Goal: Task Accomplishment & Management: Use online tool/utility

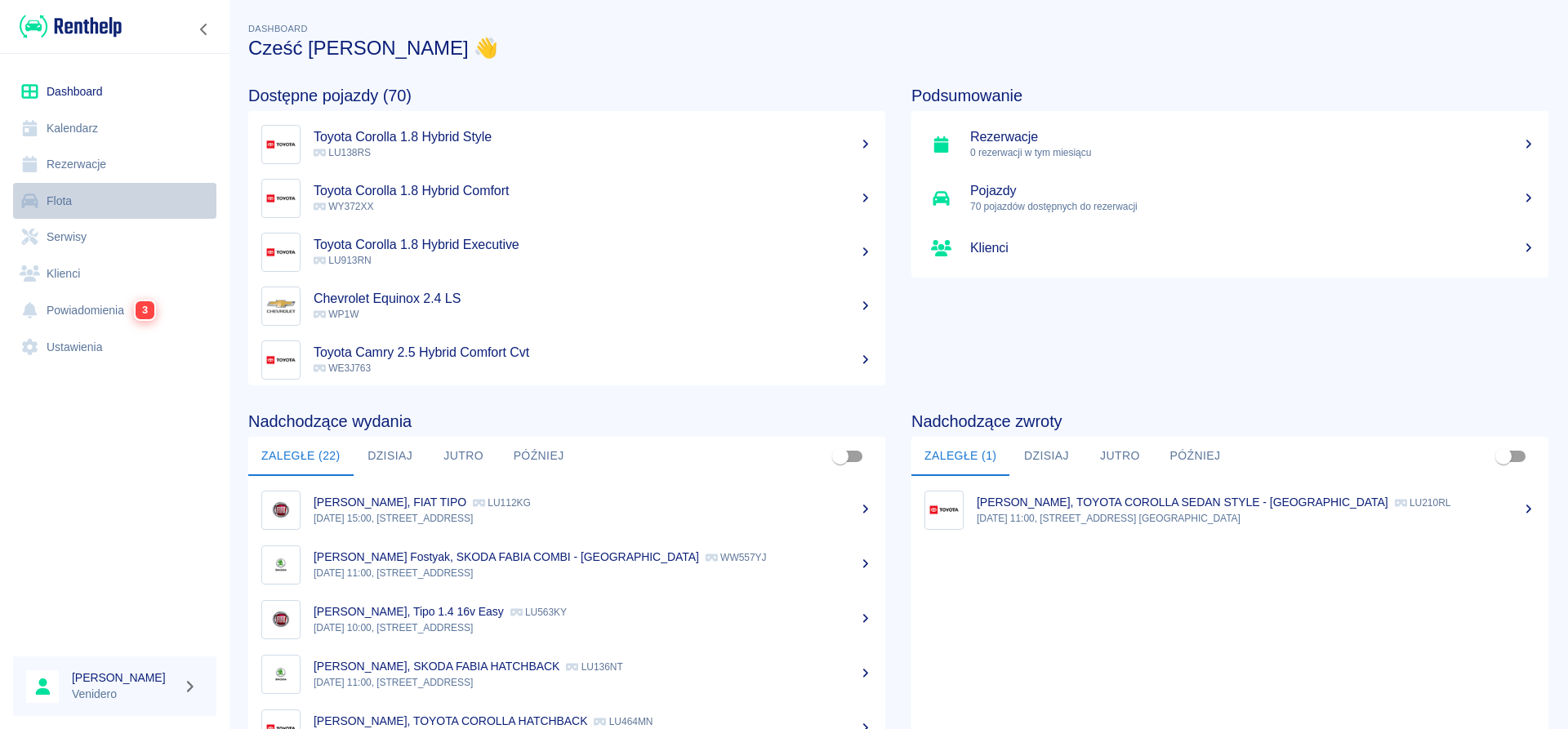
click at [58, 210] on link "Flota" at bounding box center [114, 201] width 203 height 37
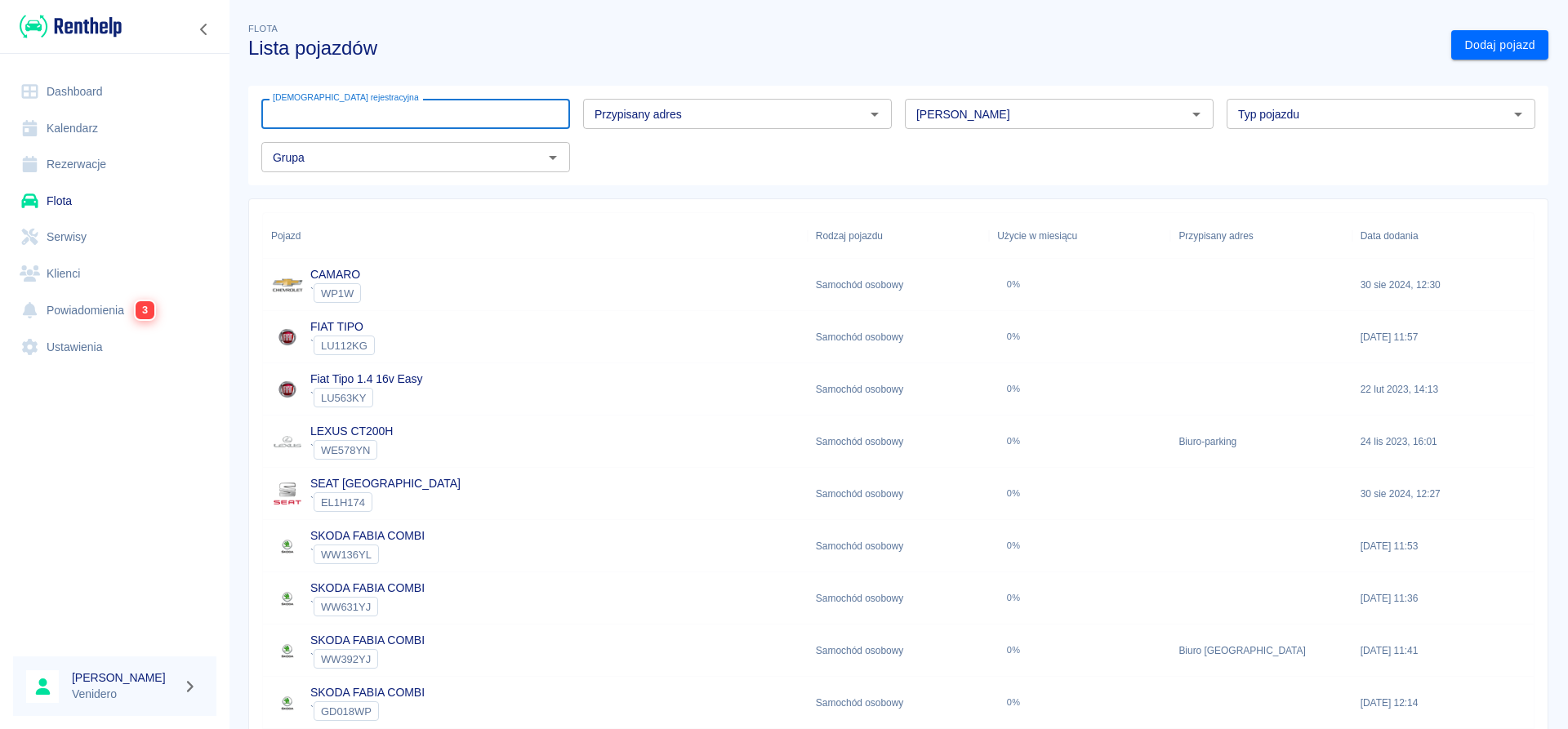
click at [402, 114] on input "[DEMOGRAPHIC_DATA] rejestracyjna" at bounding box center [415, 114] width 309 height 31
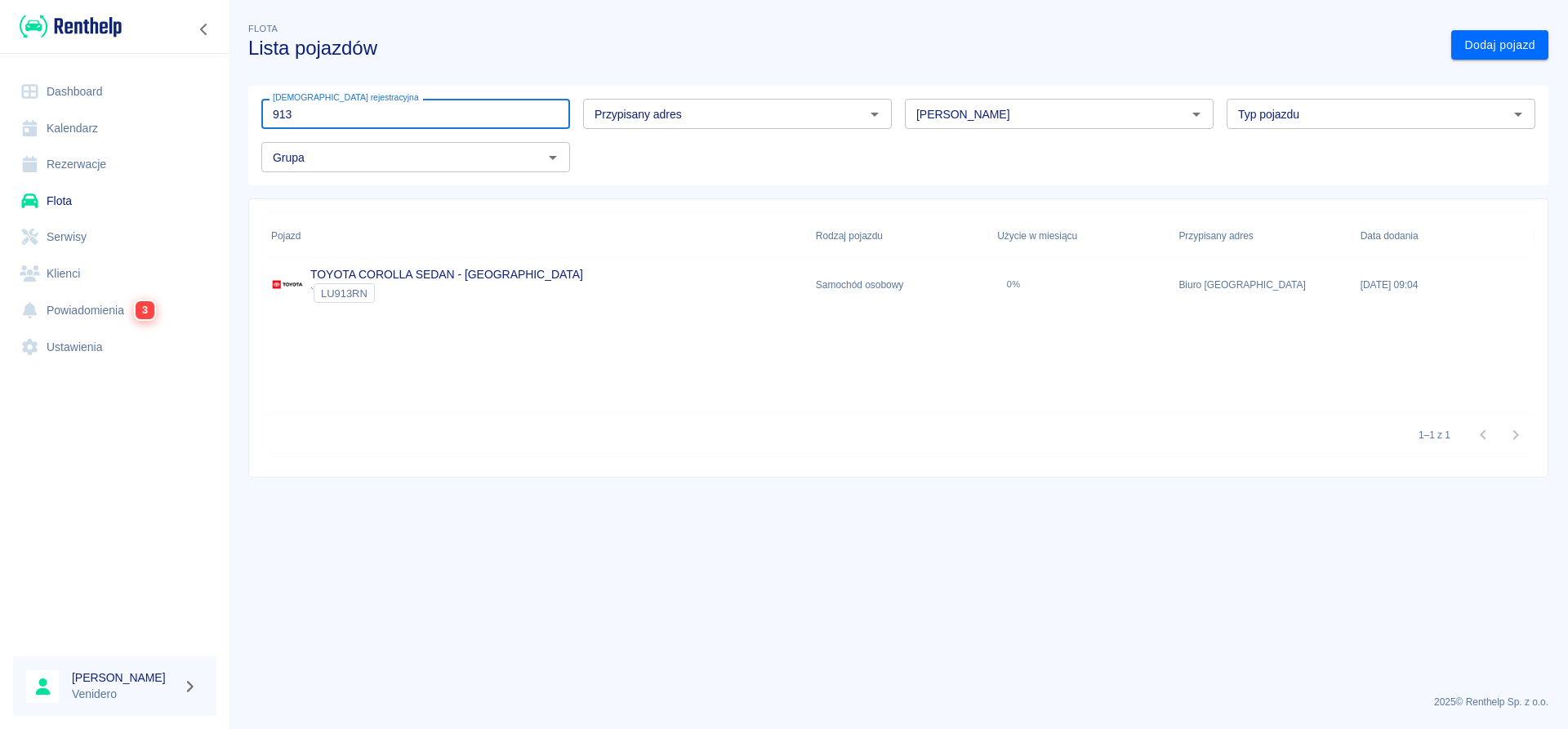
type input "913"
click at [410, 277] on link "TOYOTA COROLLA SEDAN - [GEOGRAPHIC_DATA]" at bounding box center [447, 274] width 272 height 13
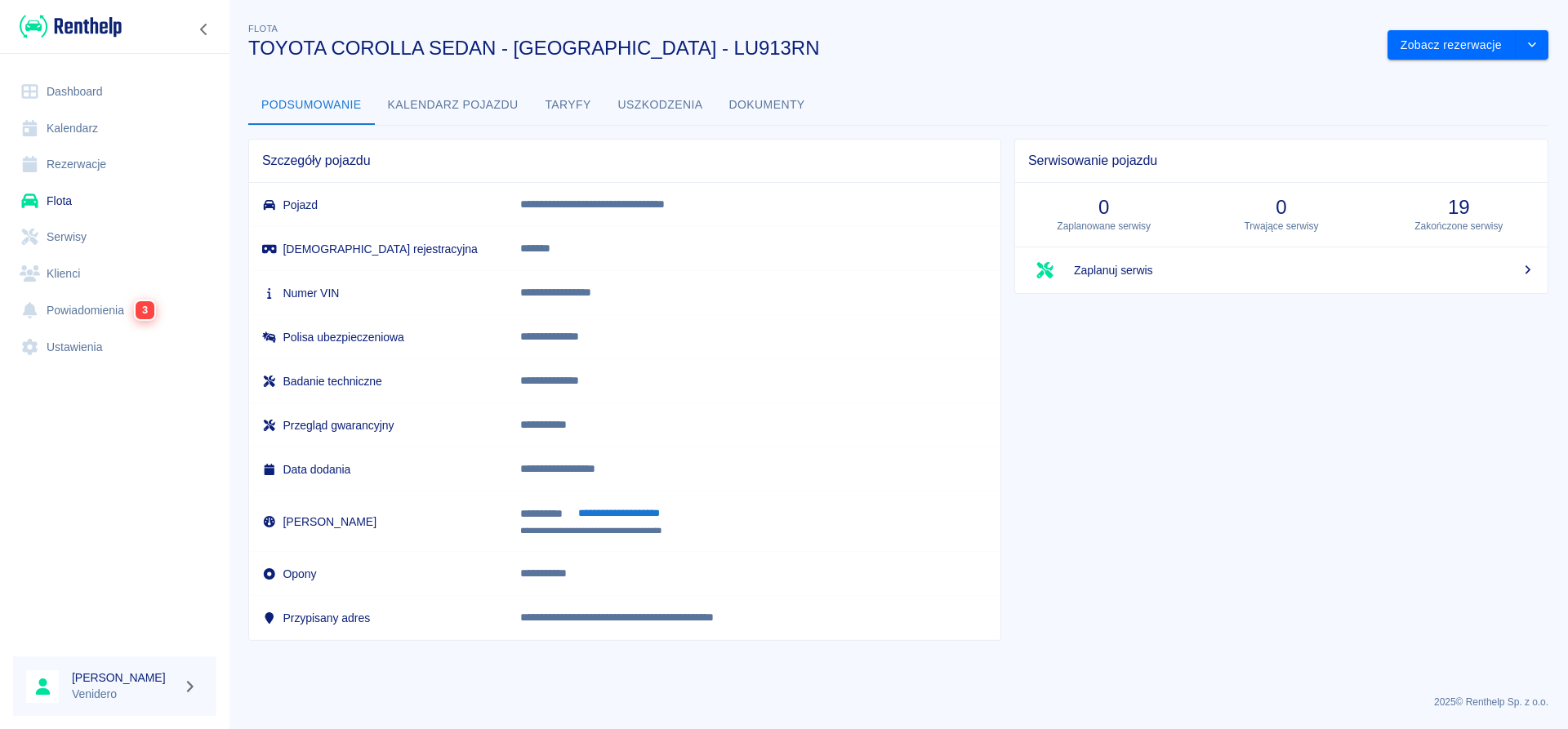
drag, startPoint x: 70, startPoint y: 198, endPoint x: 61, endPoint y: 220, distance: 23.8
click at [69, 198] on link "Flota" at bounding box center [114, 201] width 203 height 37
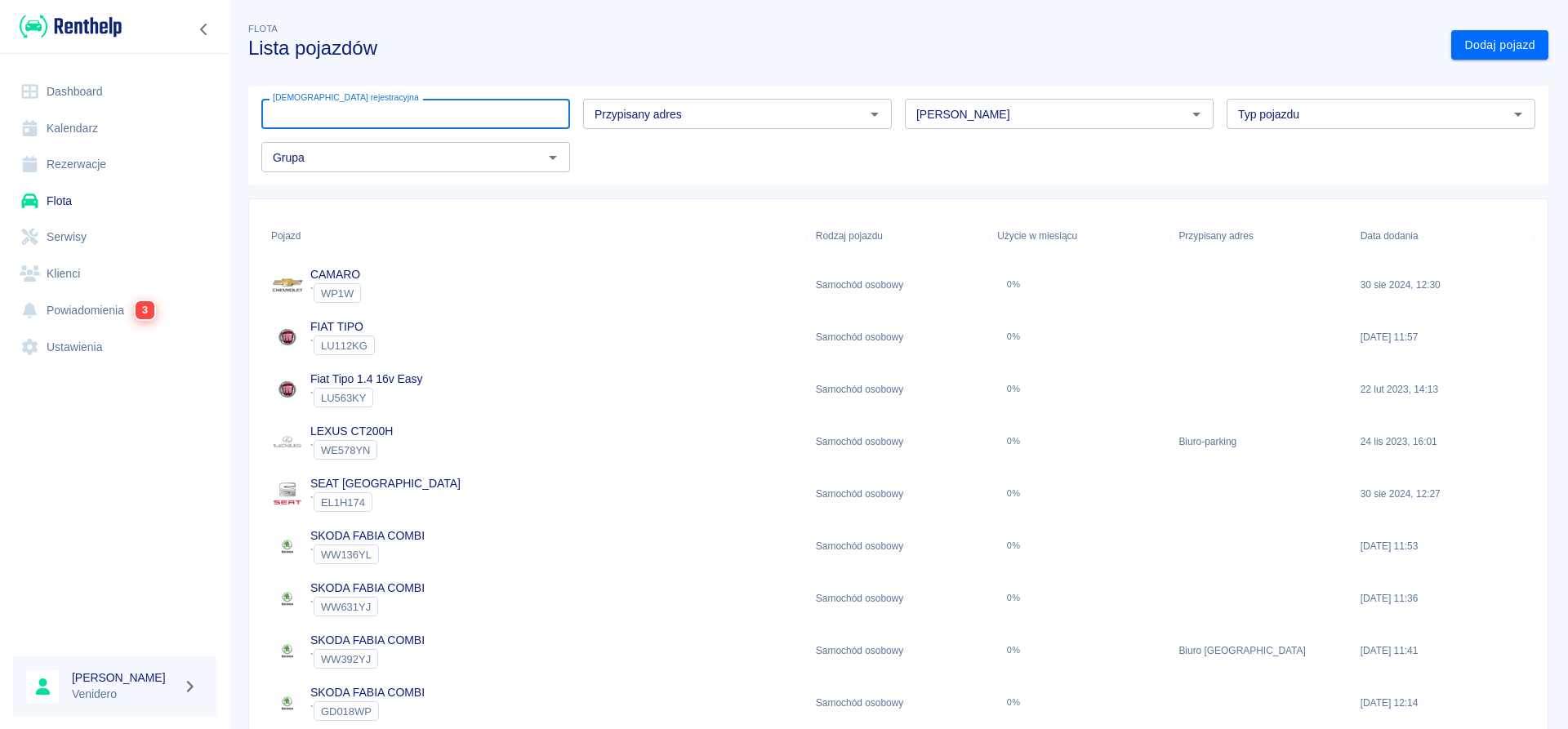
click at [484, 110] on input "[DEMOGRAPHIC_DATA] rejestracyjna" at bounding box center [415, 114] width 309 height 31
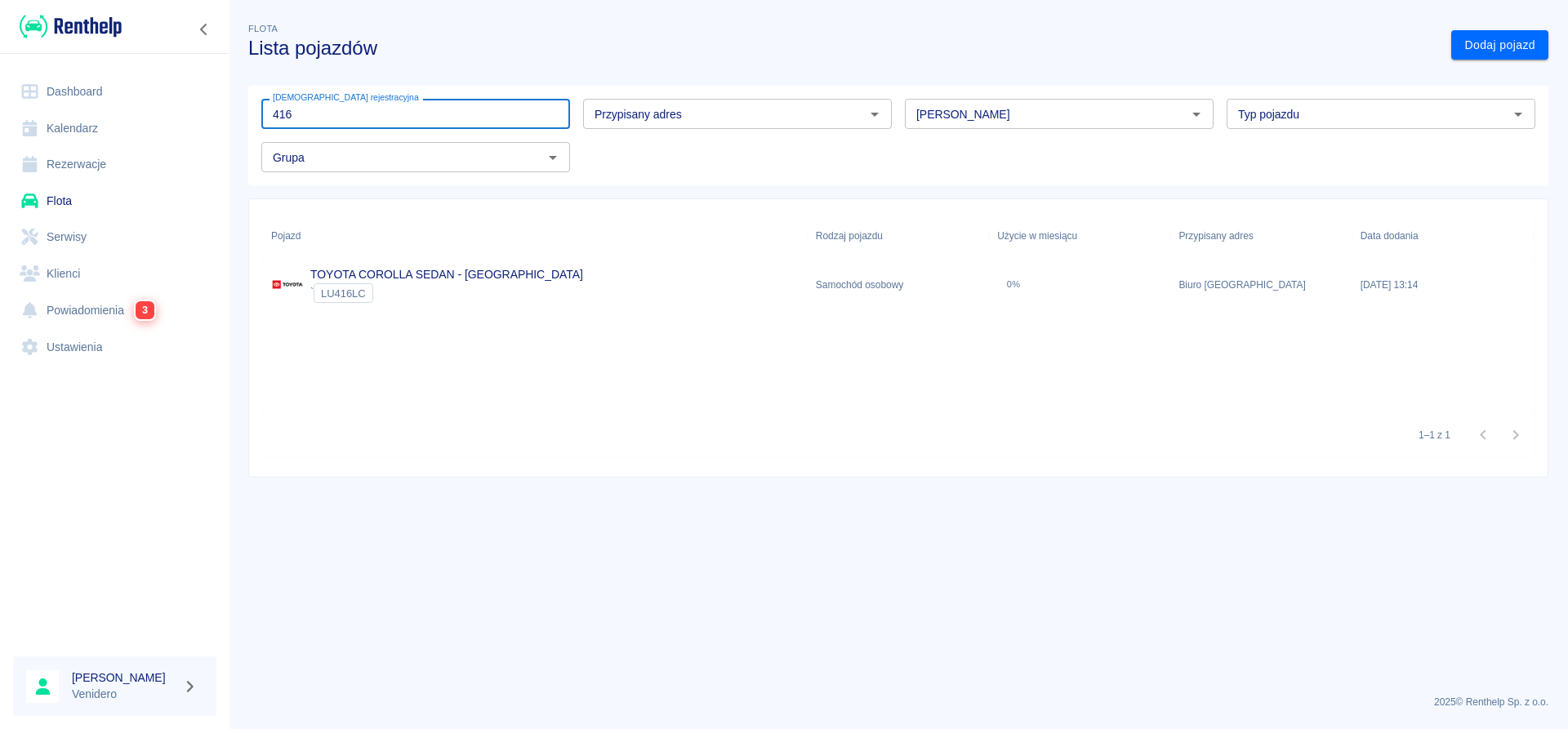
type input "416"
click at [424, 270] on link "TOYOTA COROLLA SEDAN - [GEOGRAPHIC_DATA]" at bounding box center [447, 274] width 272 height 13
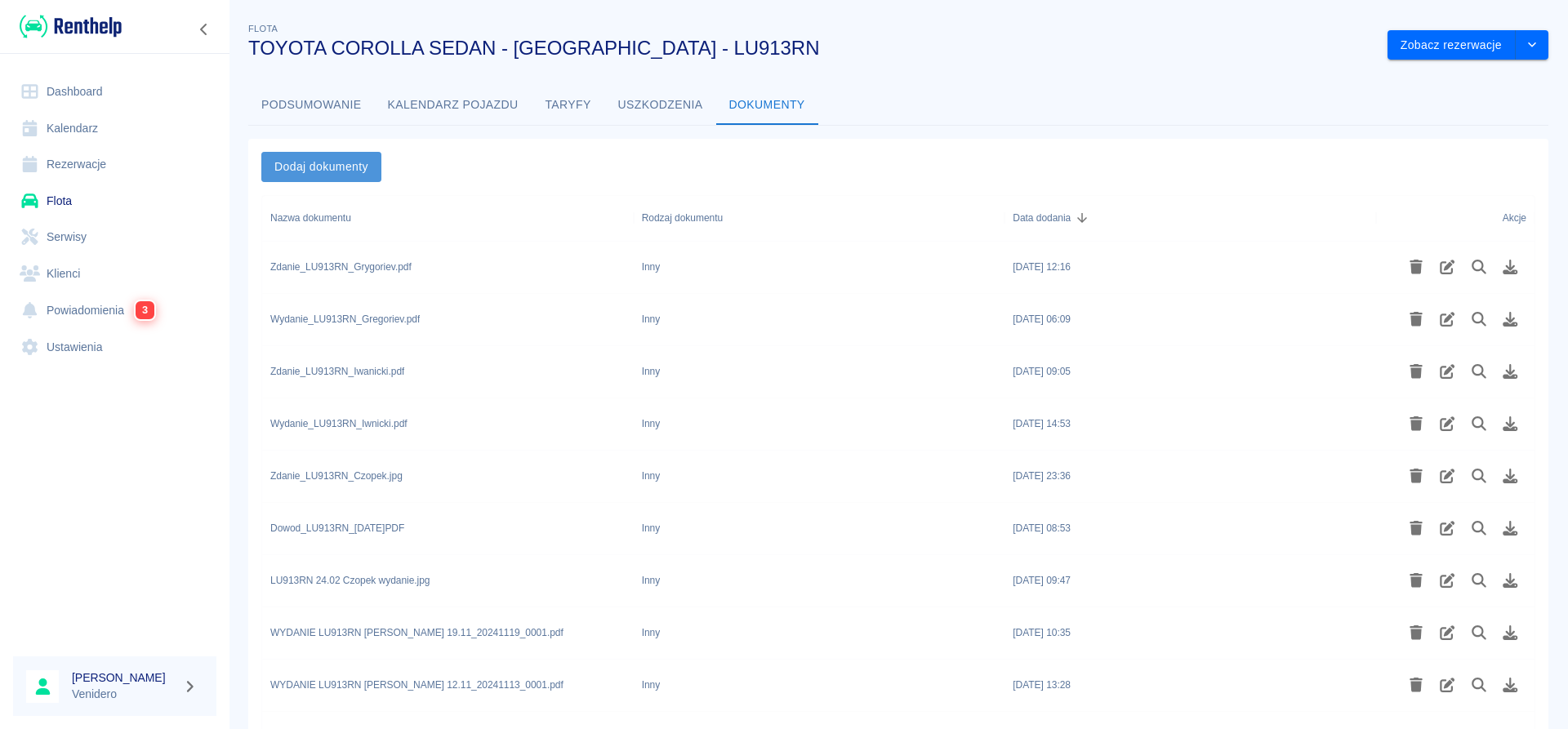
click at [345, 175] on button "Dodaj dokumenty" at bounding box center [322, 167] width 120 height 31
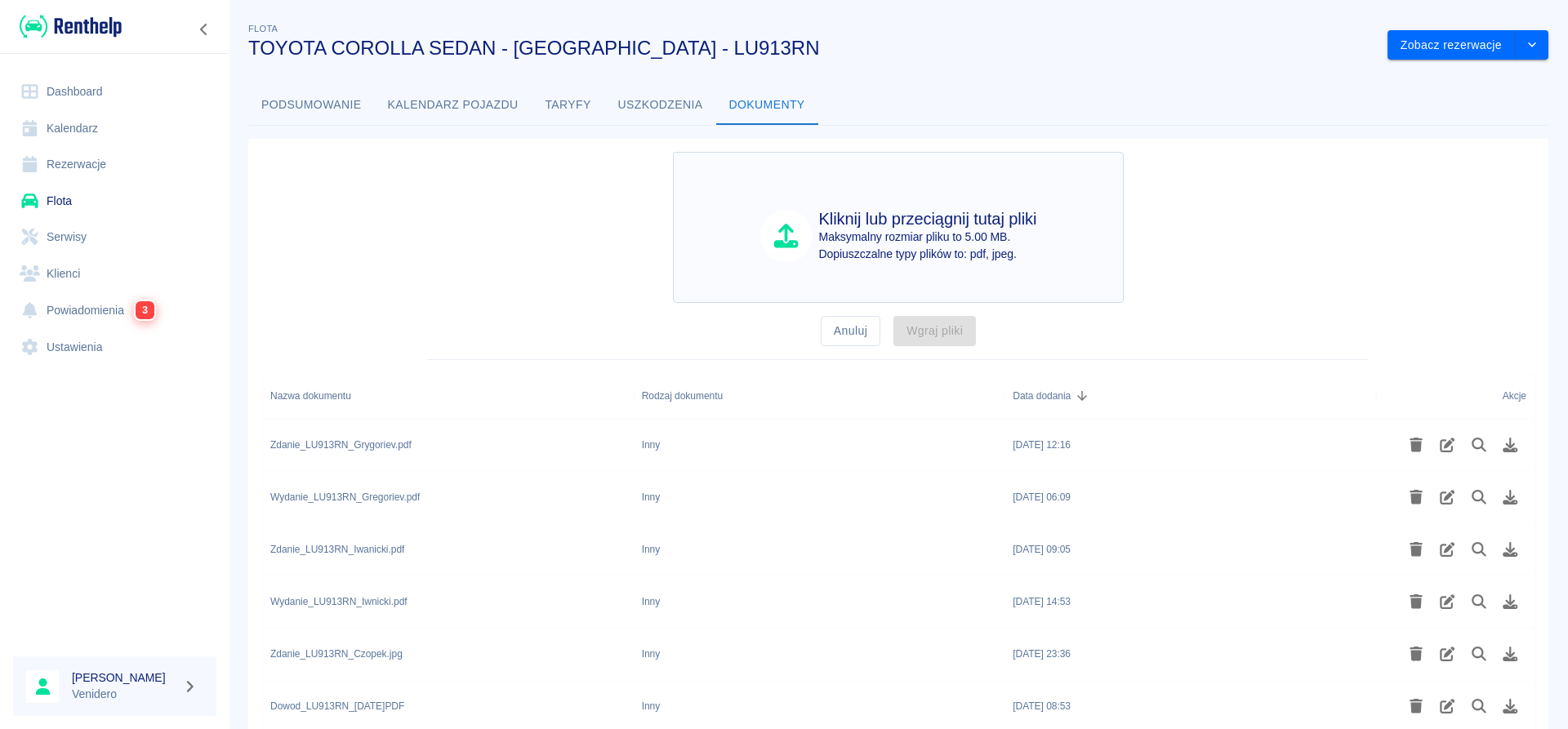
click at [915, 237] on p "Maksymalny rozmiar pliku to 5.00 MB." at bounding box center [928, 237] width 218 height 18
type input "C:\fakepath\Wydanie_LU913RN_Riabov.pdf"
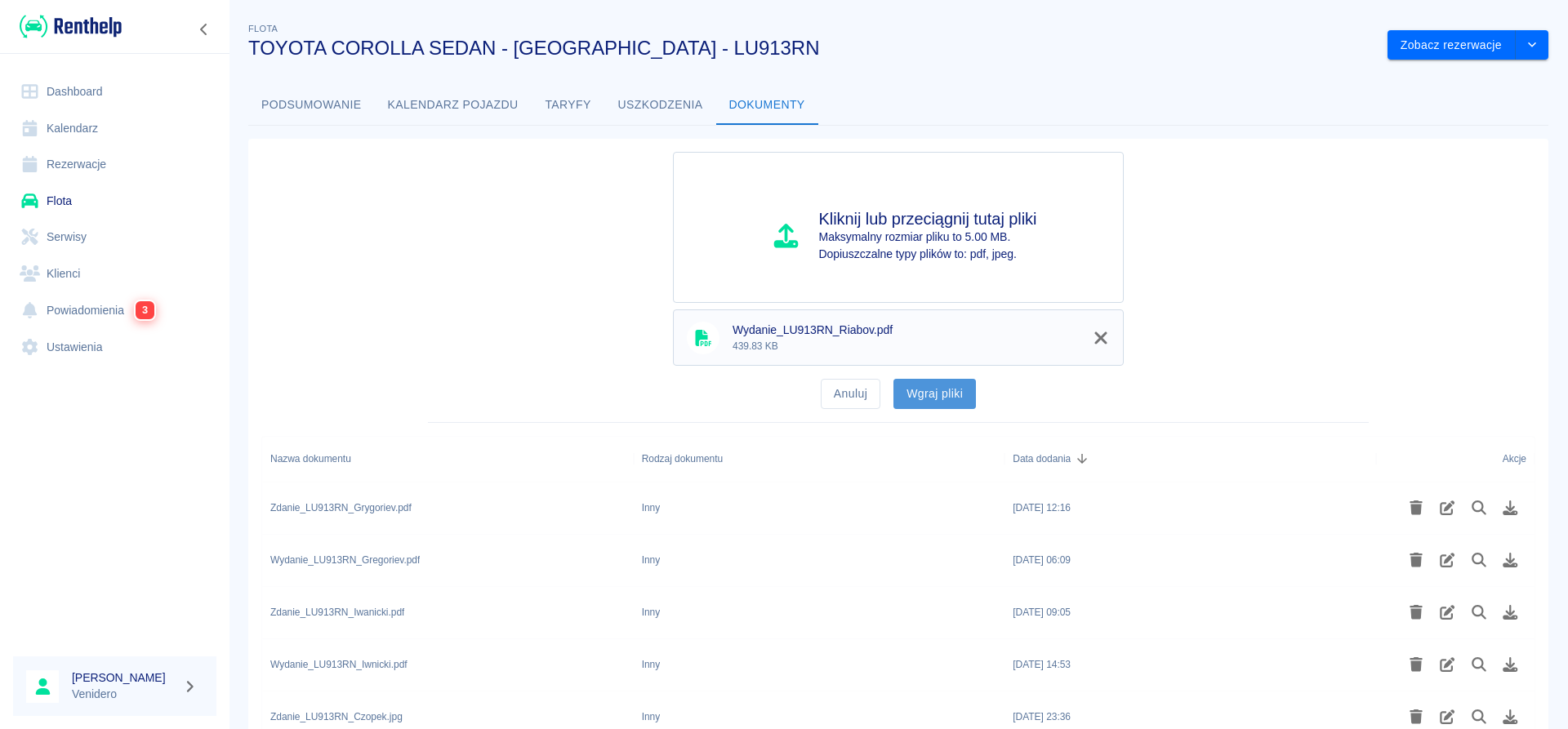
click at [946, 390] on button "Wgraj pliki" at bounding box center [934, 394] width 82 height 31
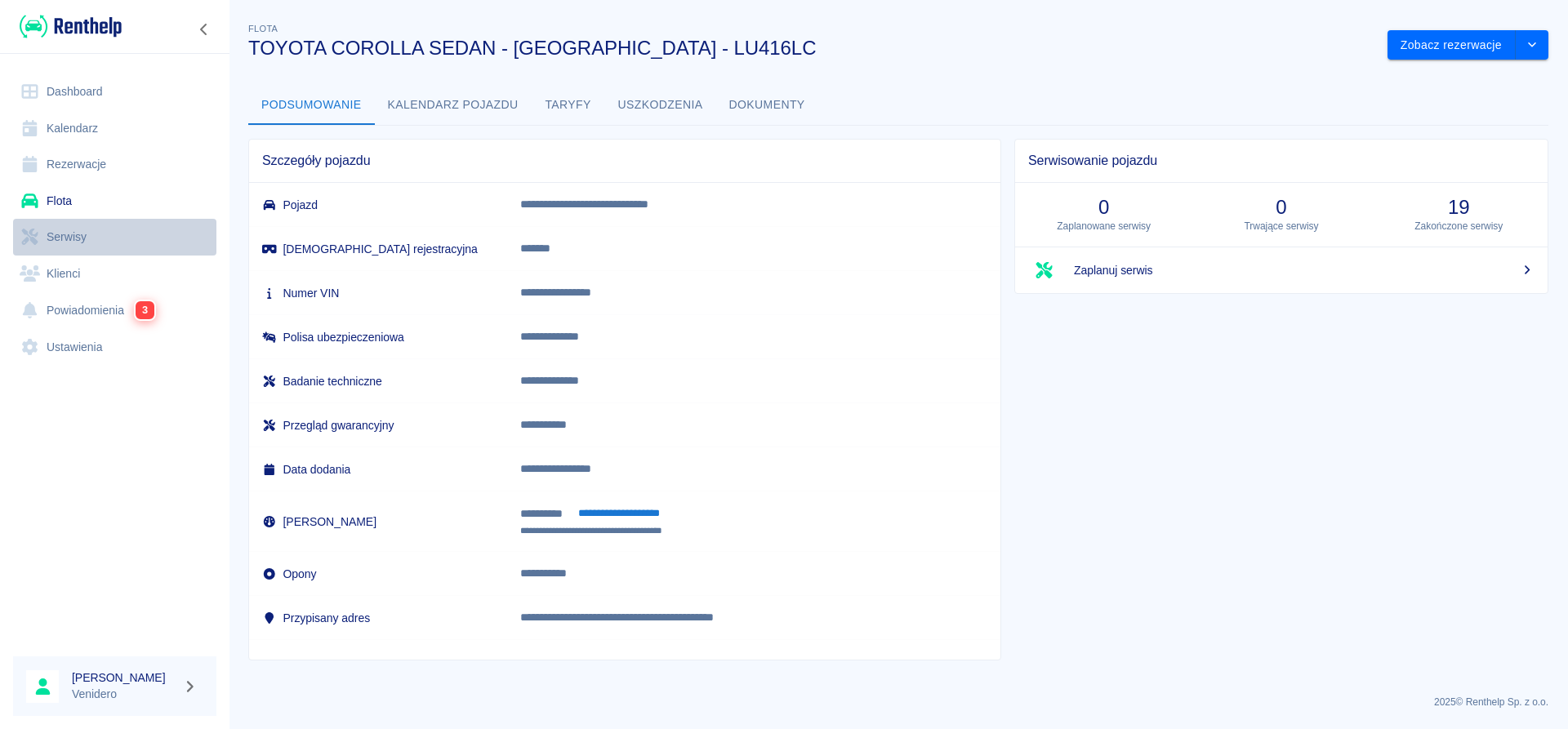
click at [86, 237] on link "Serwisy" at bounding box center [114, 237] width 203 height 37
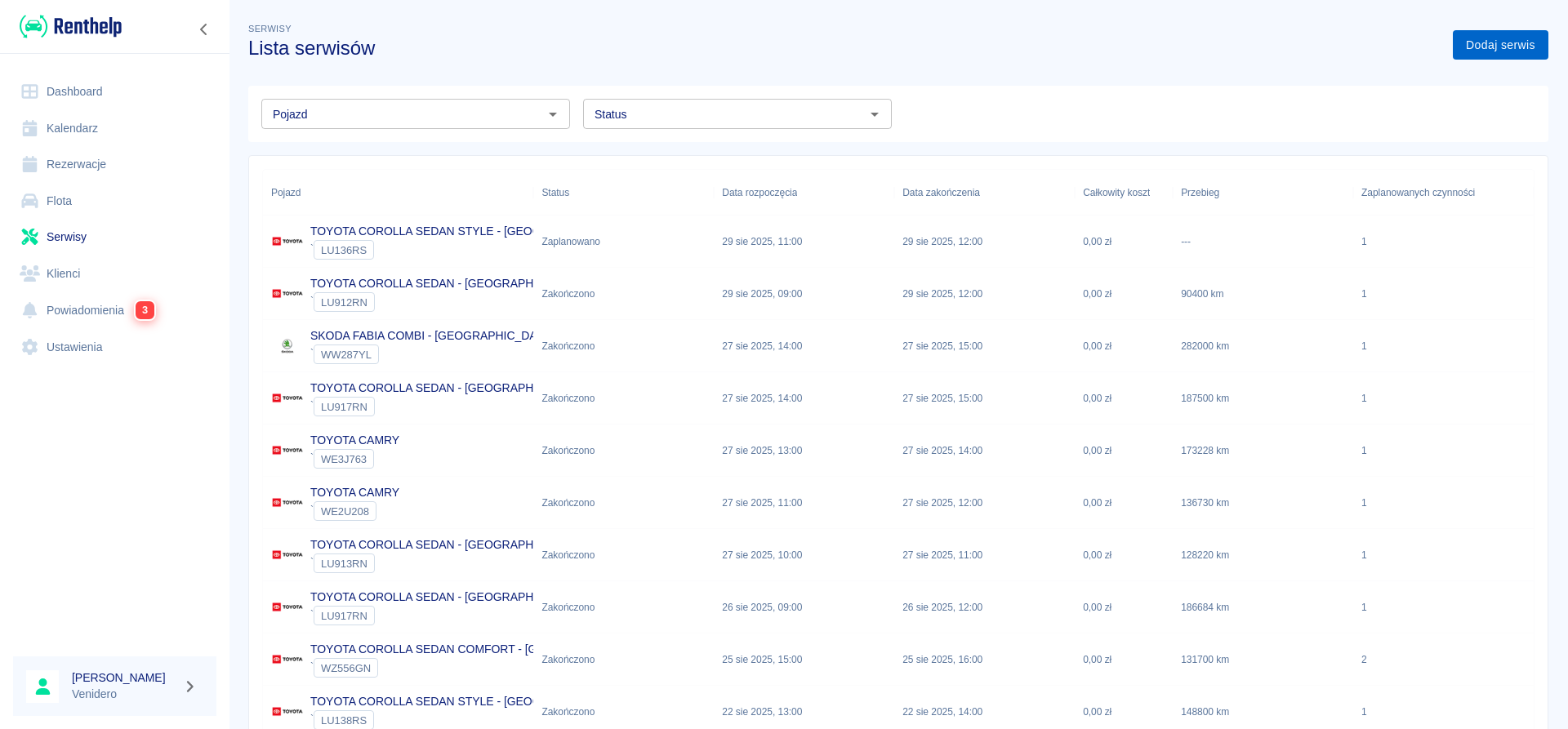
click at [1504, 44] on link "Dodaj serwis" at bounding box center [1500, 45] width 95 height 31
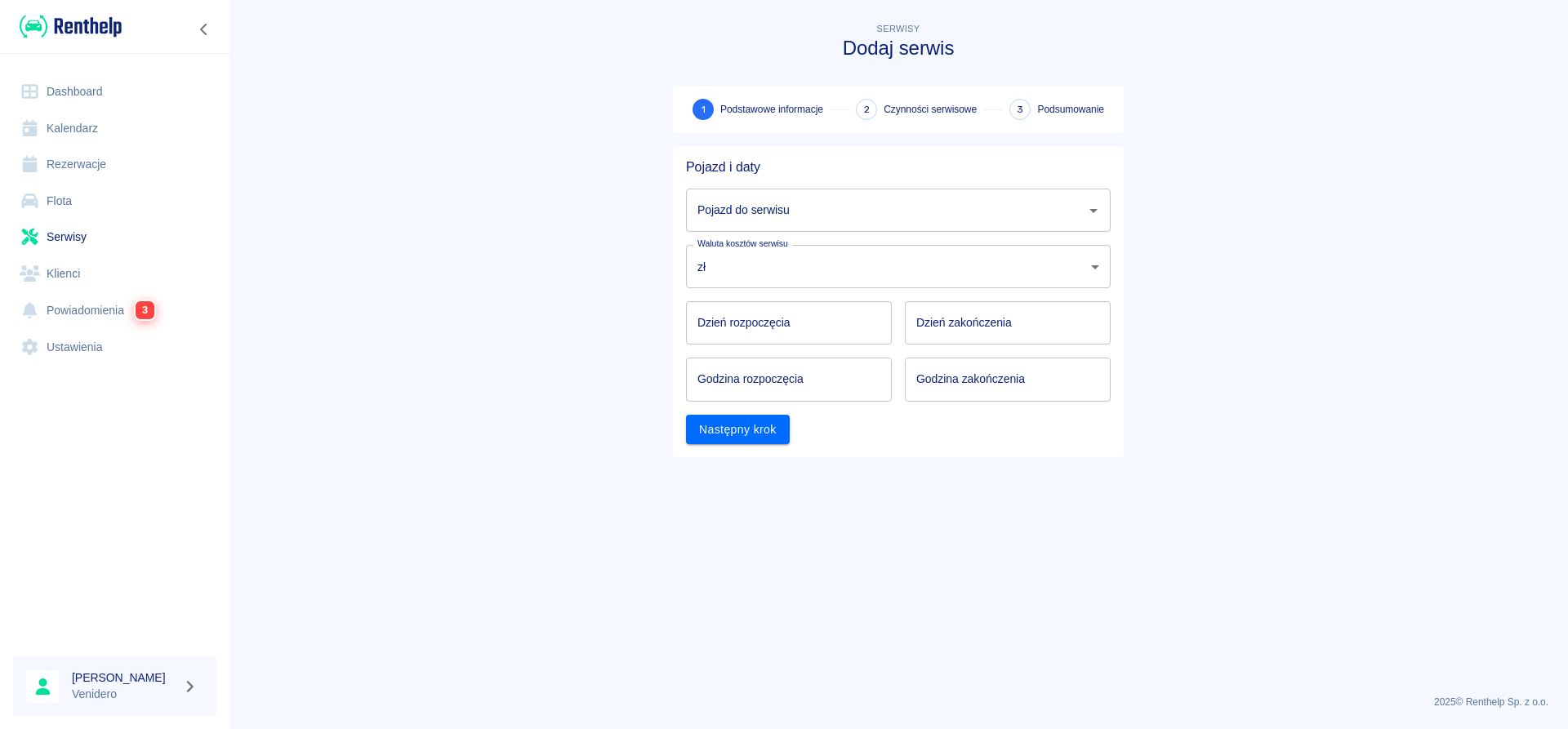
click at [1047, 217] on input "Pojazd do serwisu" at bounding box center [886, 210] width 386 height 29
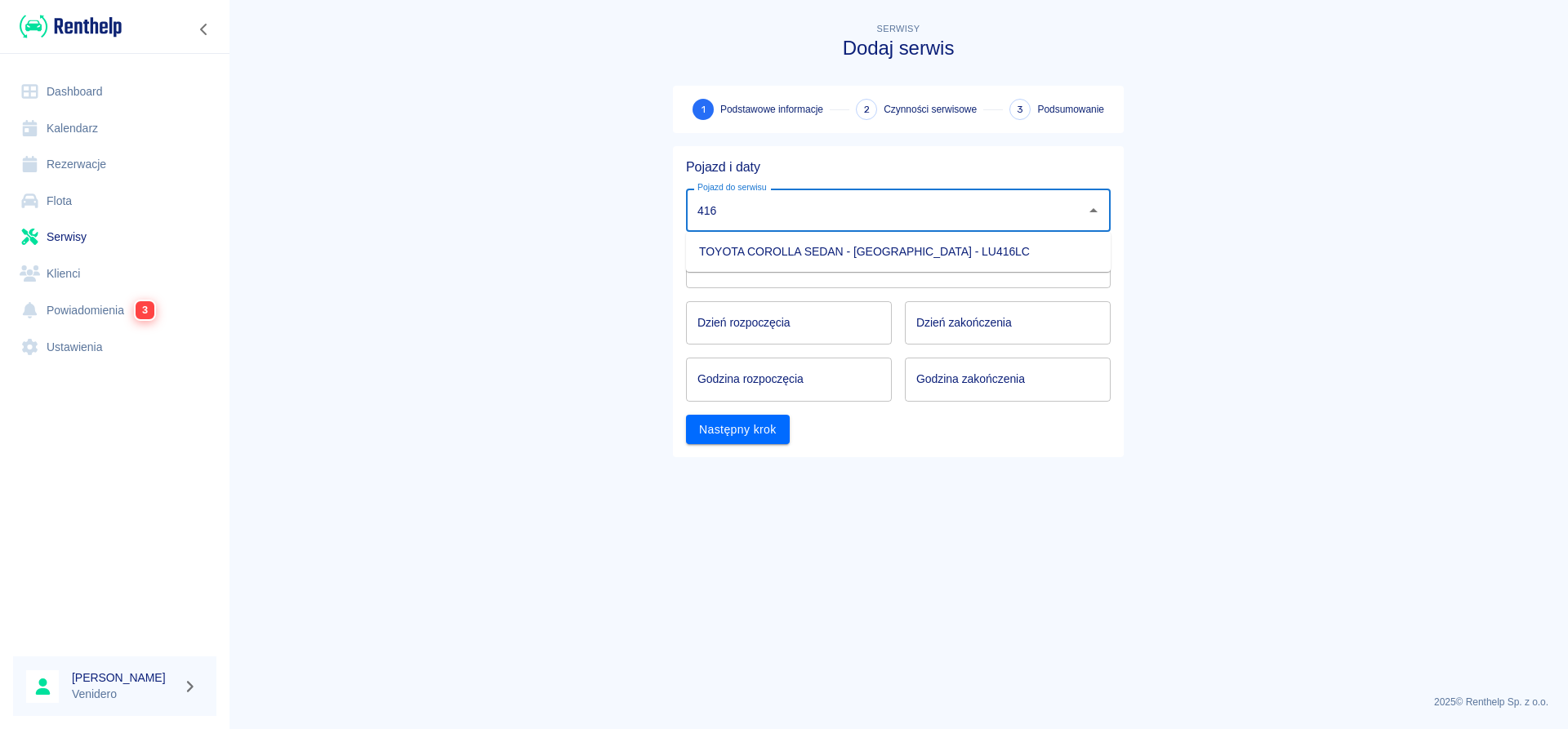
click at [969, 252] on li "TOYOTA COROLLA SEDAN - [GEOGRAPHIC_DATA] - LU416LC" at bounding box center [898, 251] width 424 height 27
type input "TOYOTA COROLLA SEDAN - [GEOGRAPHIC_DATA] - LU416LC"
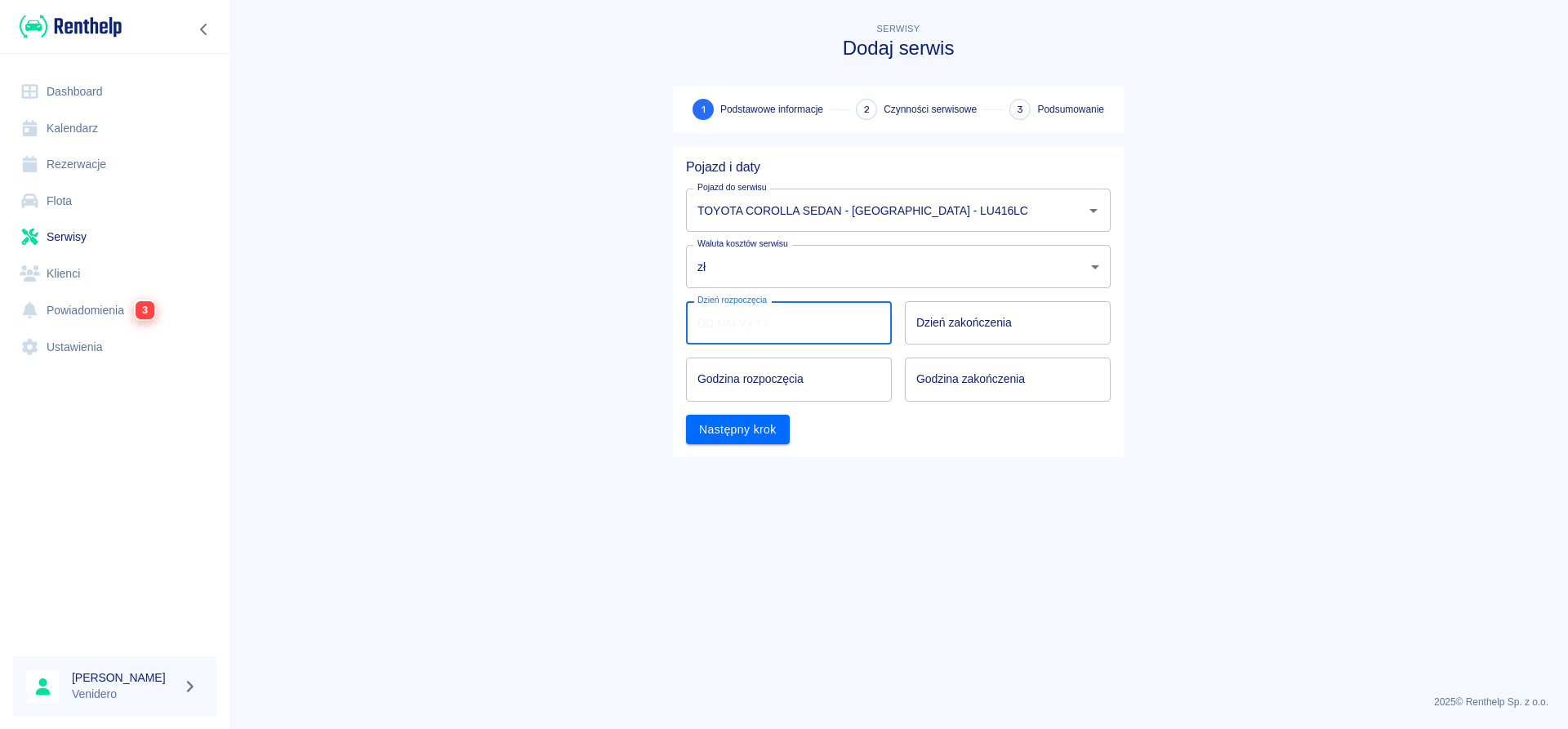
type input "DD.MM.YYYY"
click at [765, 339] on input "DD.MM.YYYY" at bounding box center [789, 322] width 206 height 44
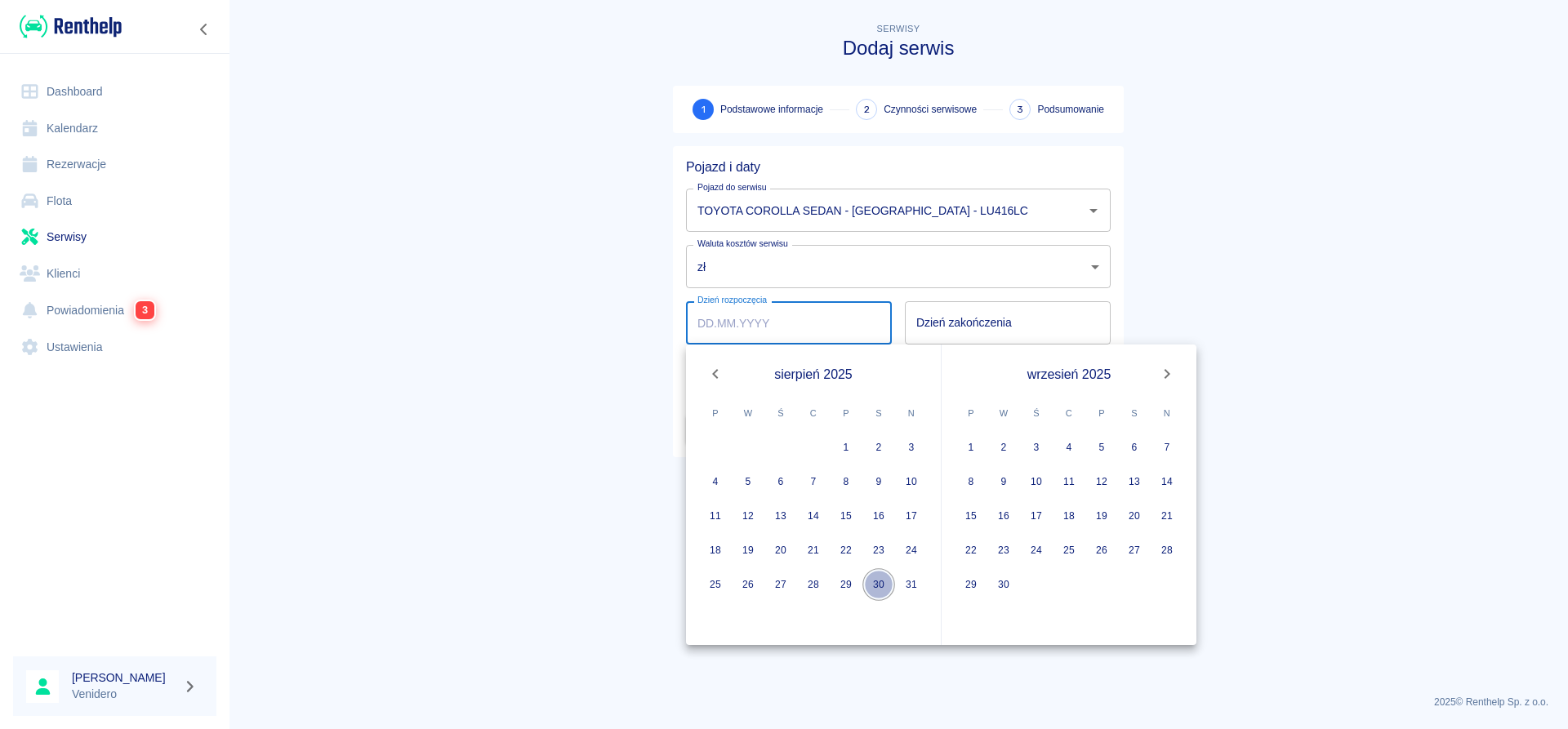
click at [878, 580] on button "30" at bounding box center [879, 584] width 32 height 32
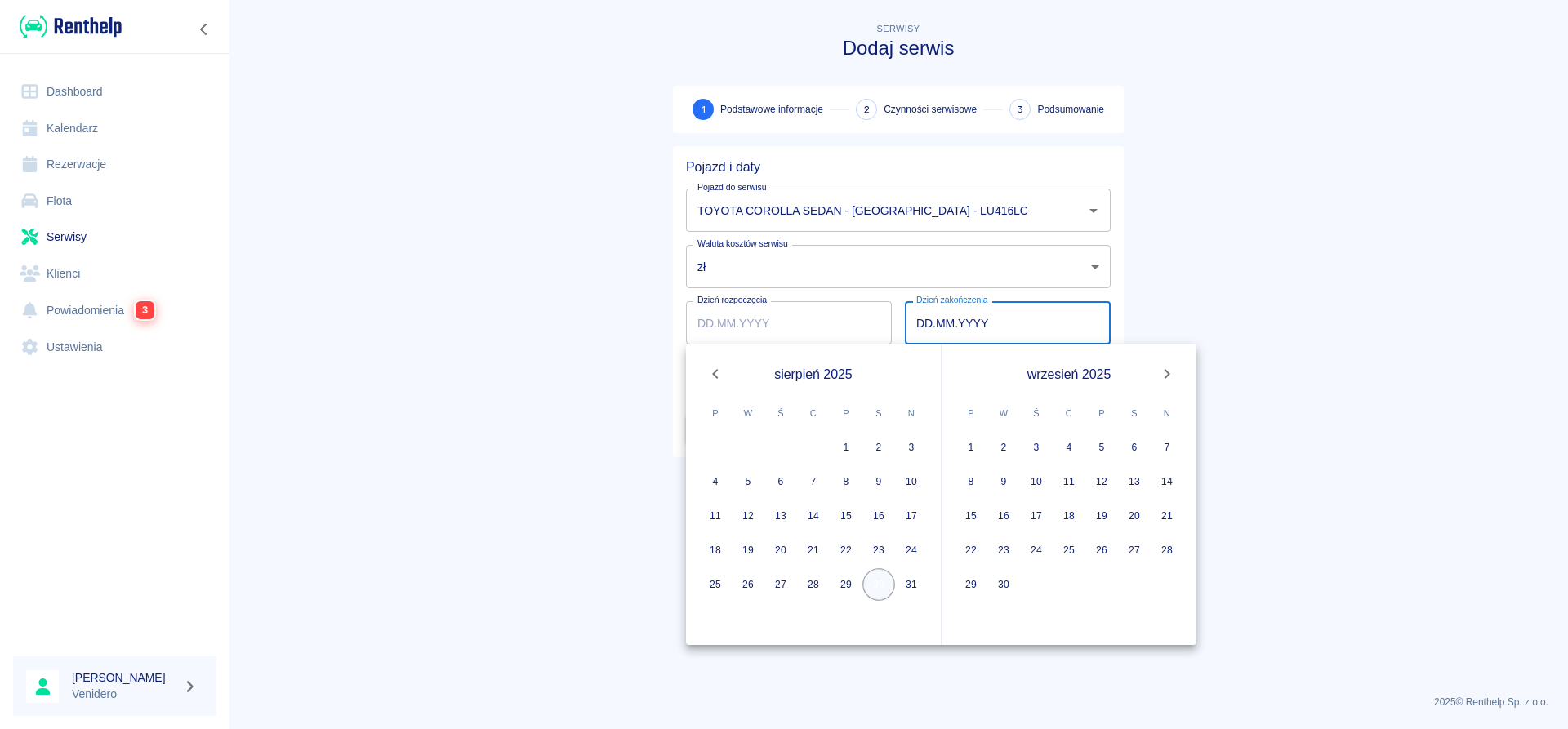
type input "30.08.2025"
type input "DD.MM.YYYY"
click at [878, 582] on button "30" at bounding box center [879, 584] width 32 height 32
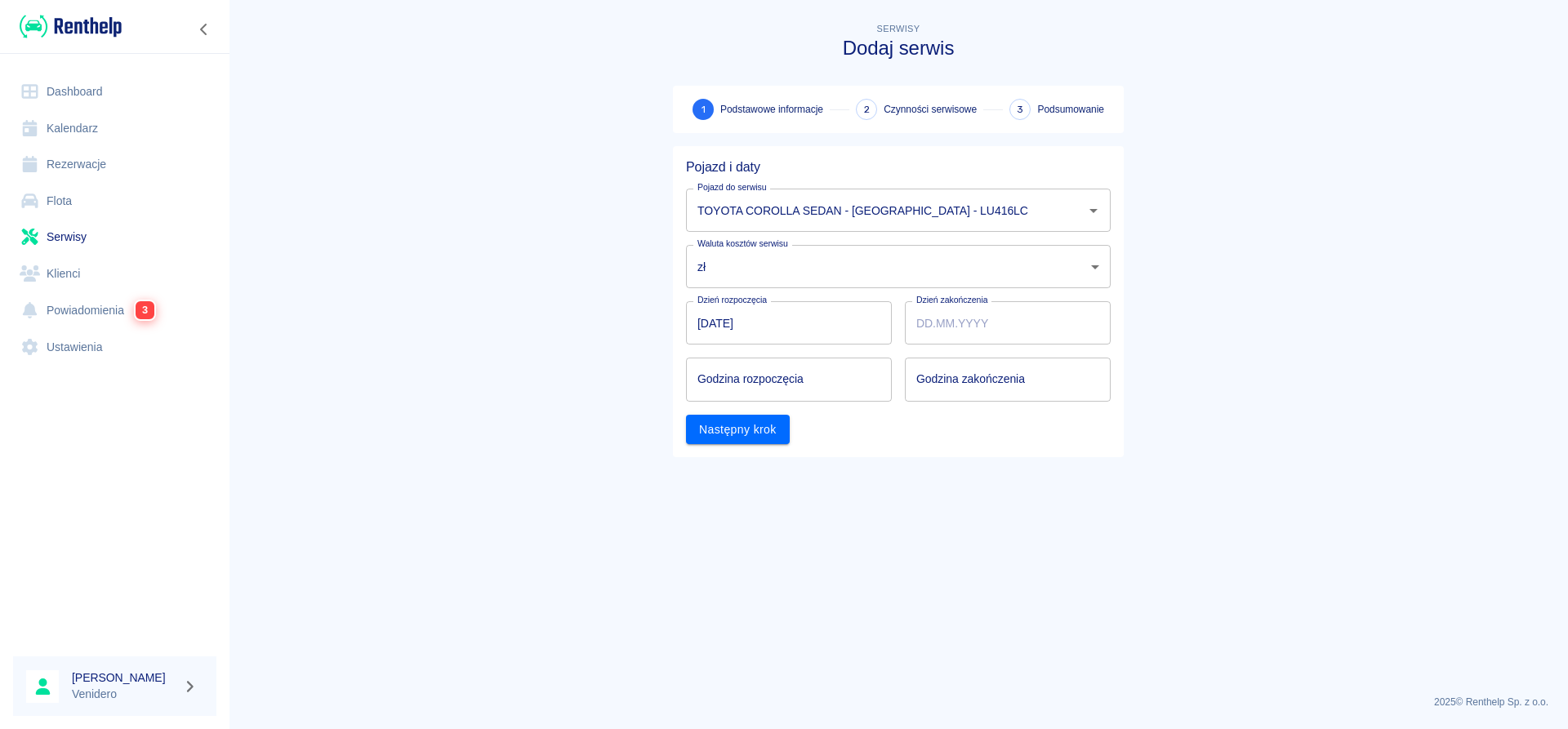
type input "30.08.2025"
click at [762, 383] on input "hh:mm" at bounding box center [783, 379] width 195 height 44
type input "11:30"
click at [933, 389] on input "hh:mm" at bounding box center [1003, 379] width 195 height 44
type input "12:30"
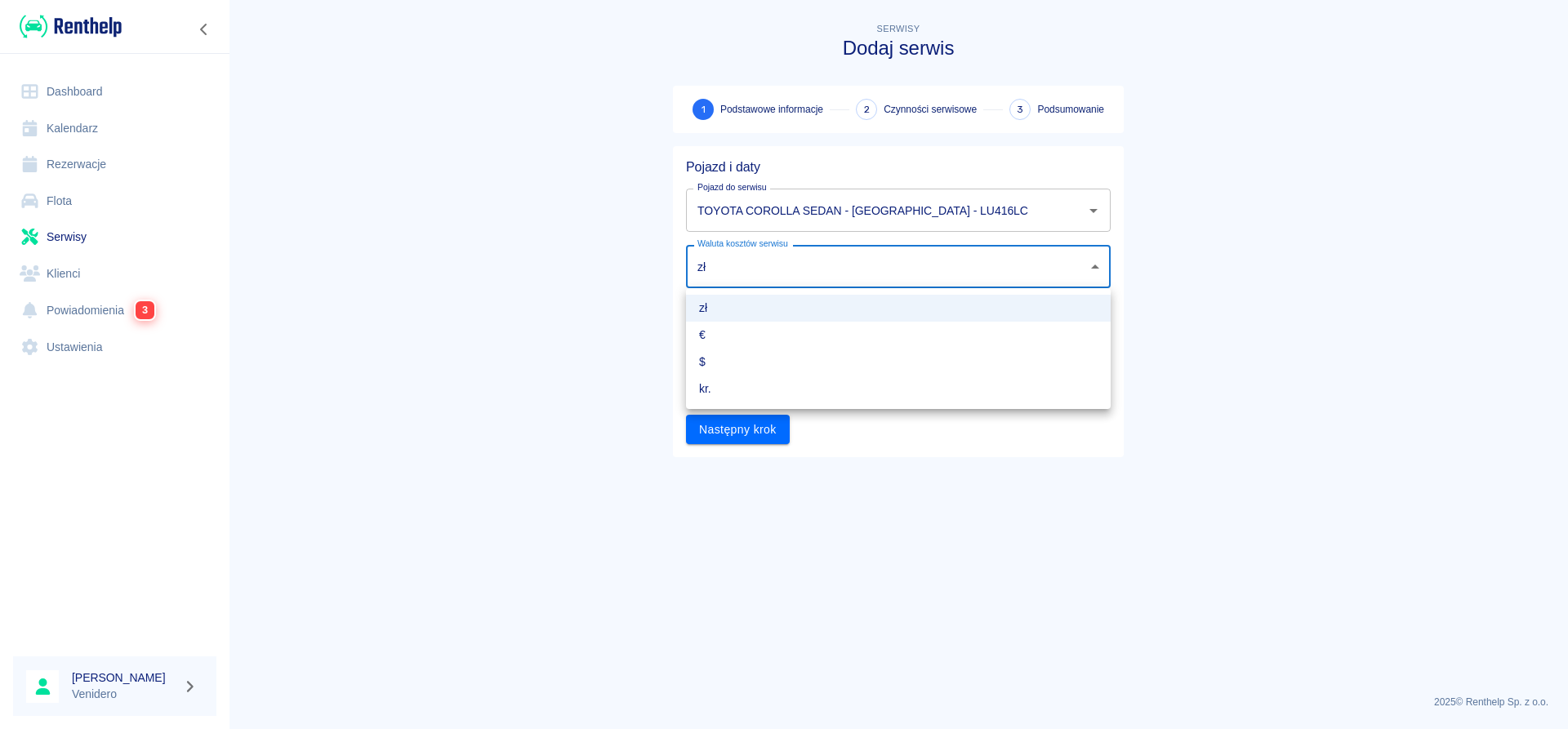
click at [763, 270] on body "Używamy plików Cookies, by zapewnić Ci najlepsze możliwe doświadczenie. Aby dow…" at bounding box center [784, 364] width 1568 height 729
click at [721, 307] on li "zł" at bounding box center [898, 308] width 424 height 27
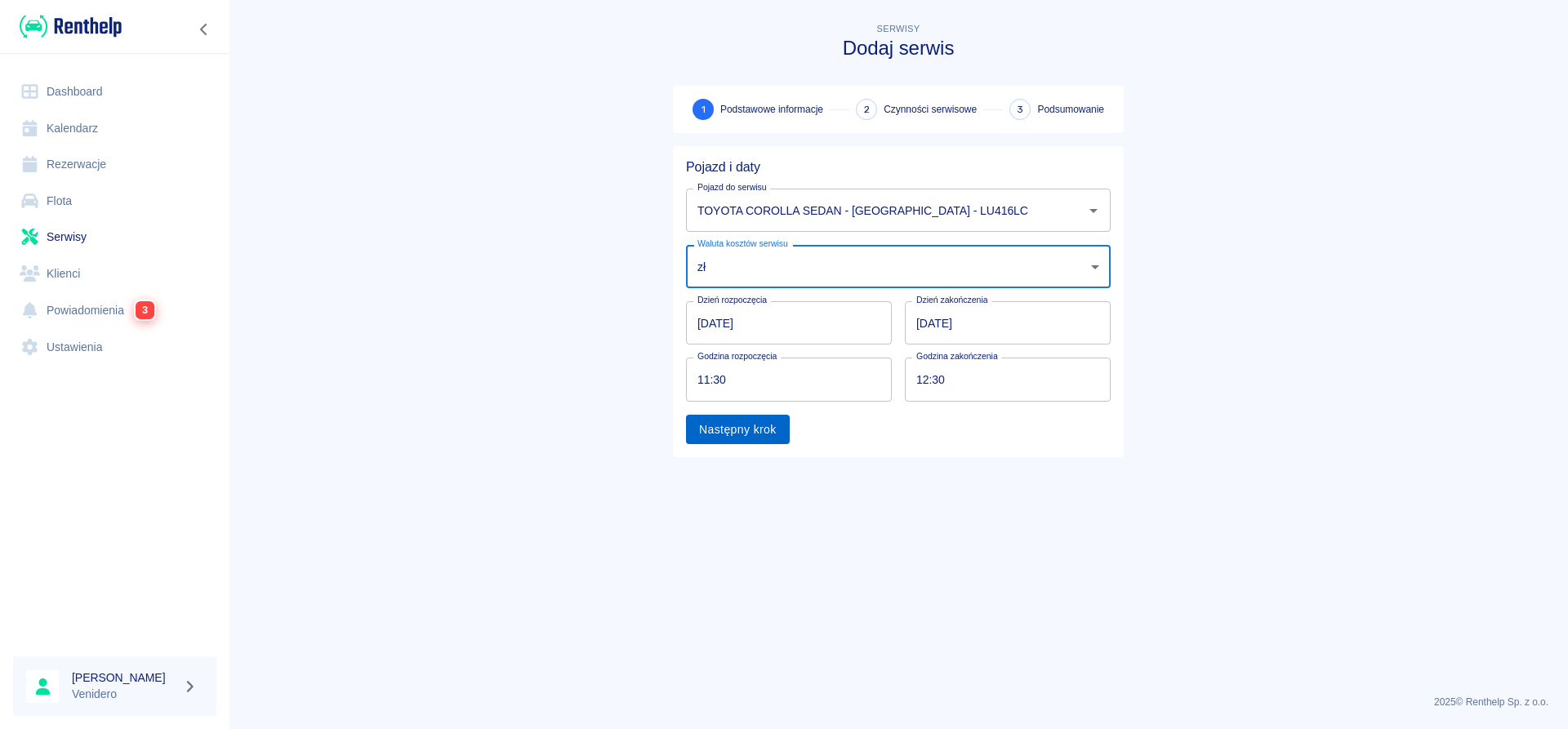
click at [750, 432] on button "Następny krok" at bounding box center [738, 430] width 104 height 31
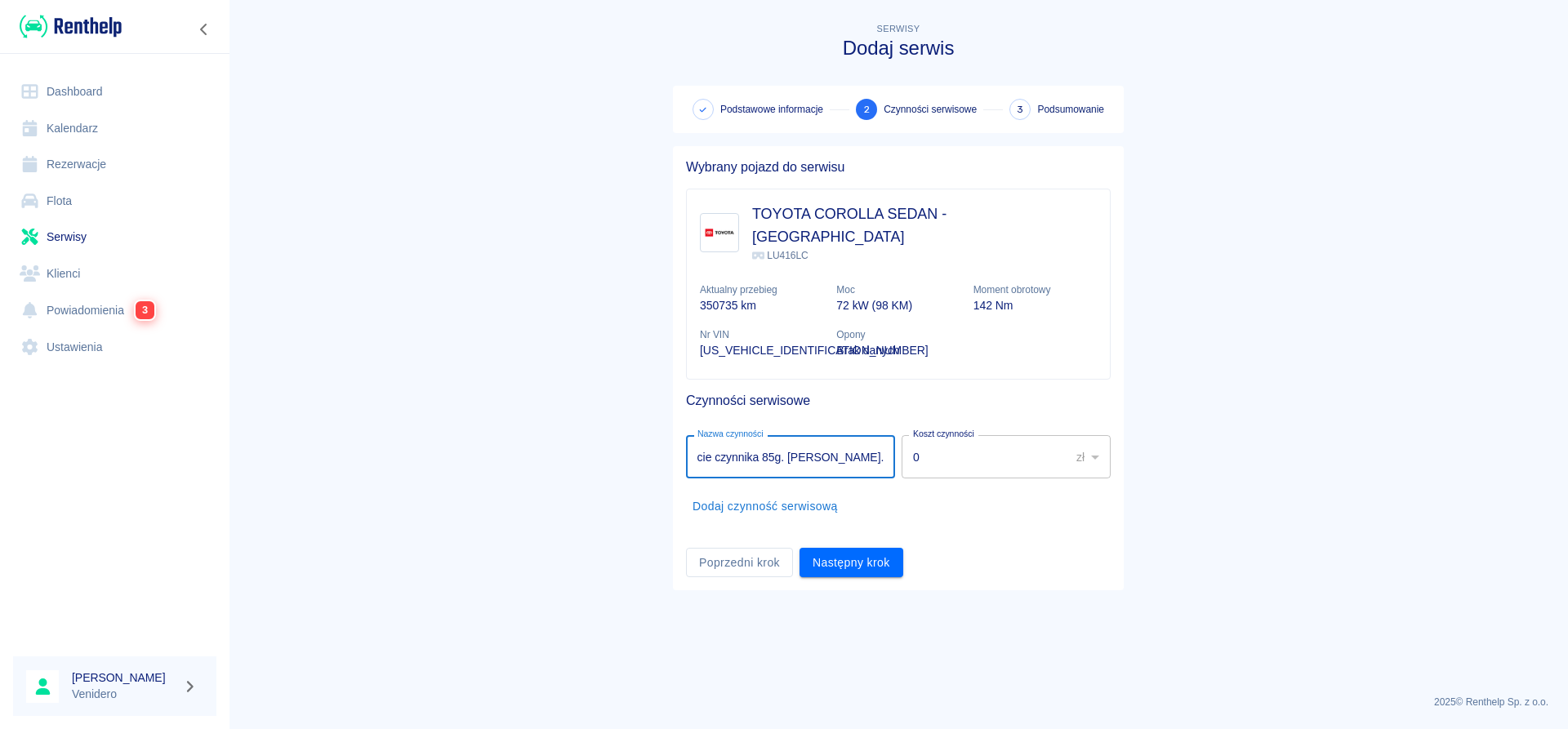
scroll to position [0, 150]
type input "Serwis klimatyzacji dobicie czynnika 85g. IRMAR Makuszyńskiego."
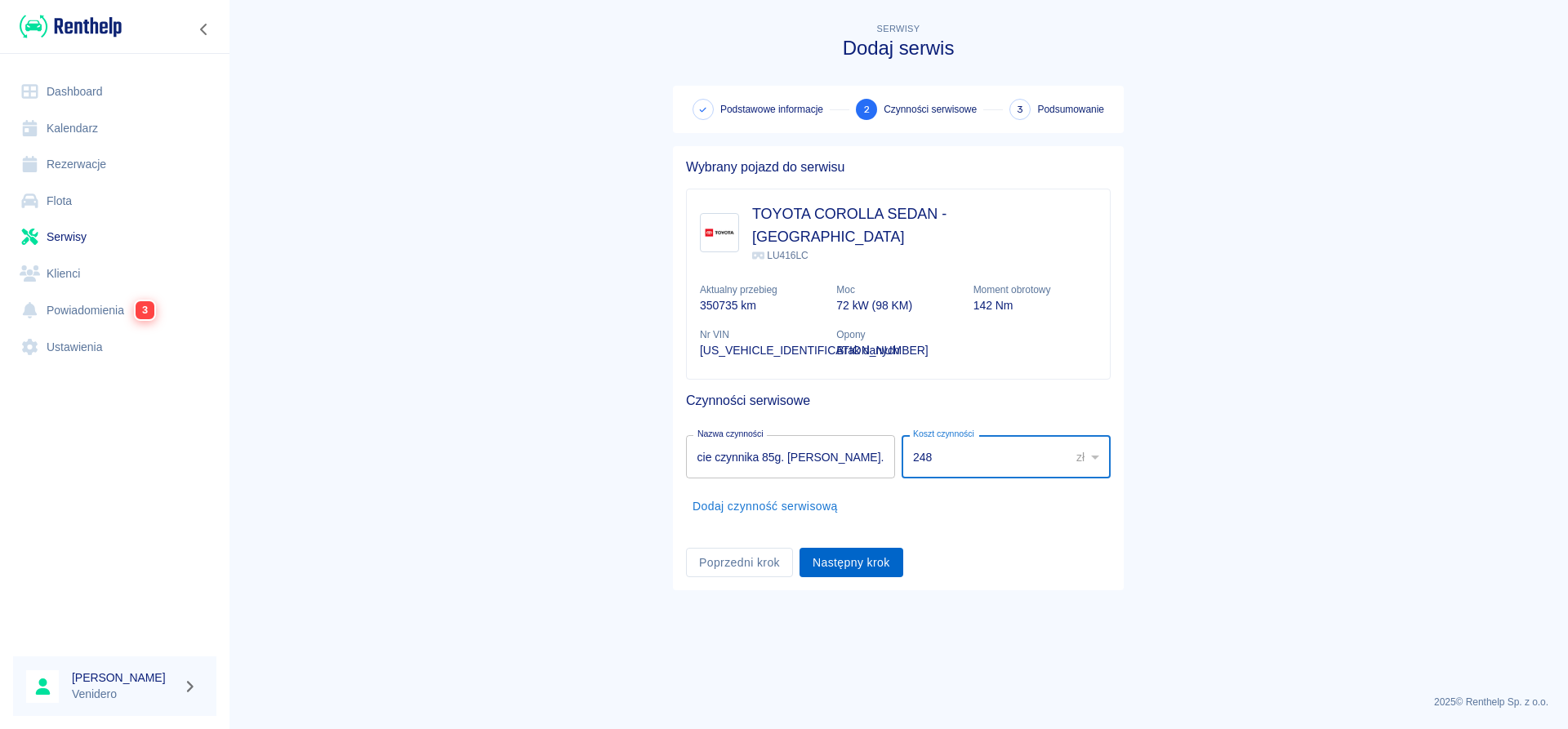
type input "248"
click at [879, 547] on button "Następny krok" at bounding box center [852, 562] width 104 height 31
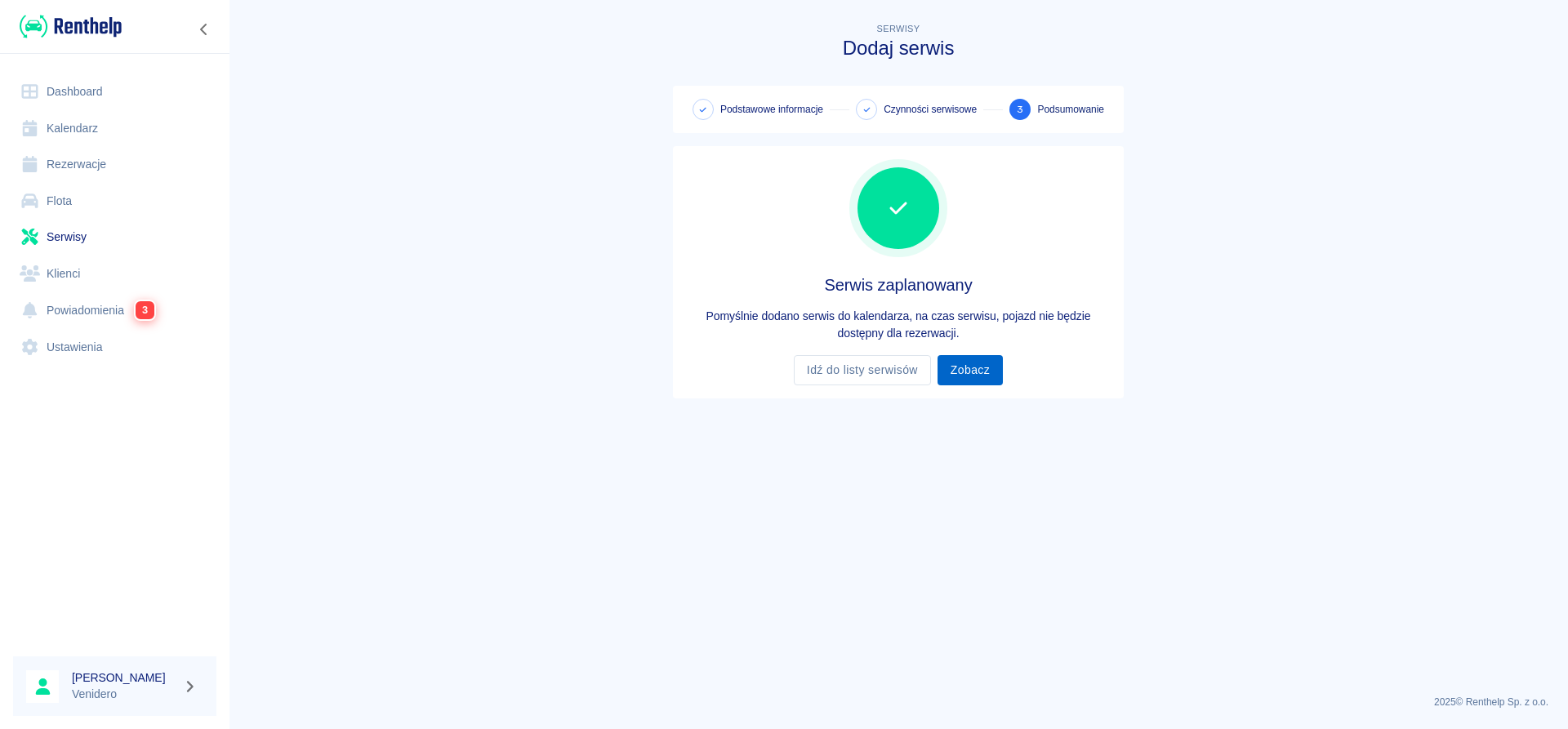
click at [972, 372] on link "Zobacz" at bounding box center [970, 370] width 66 height 31
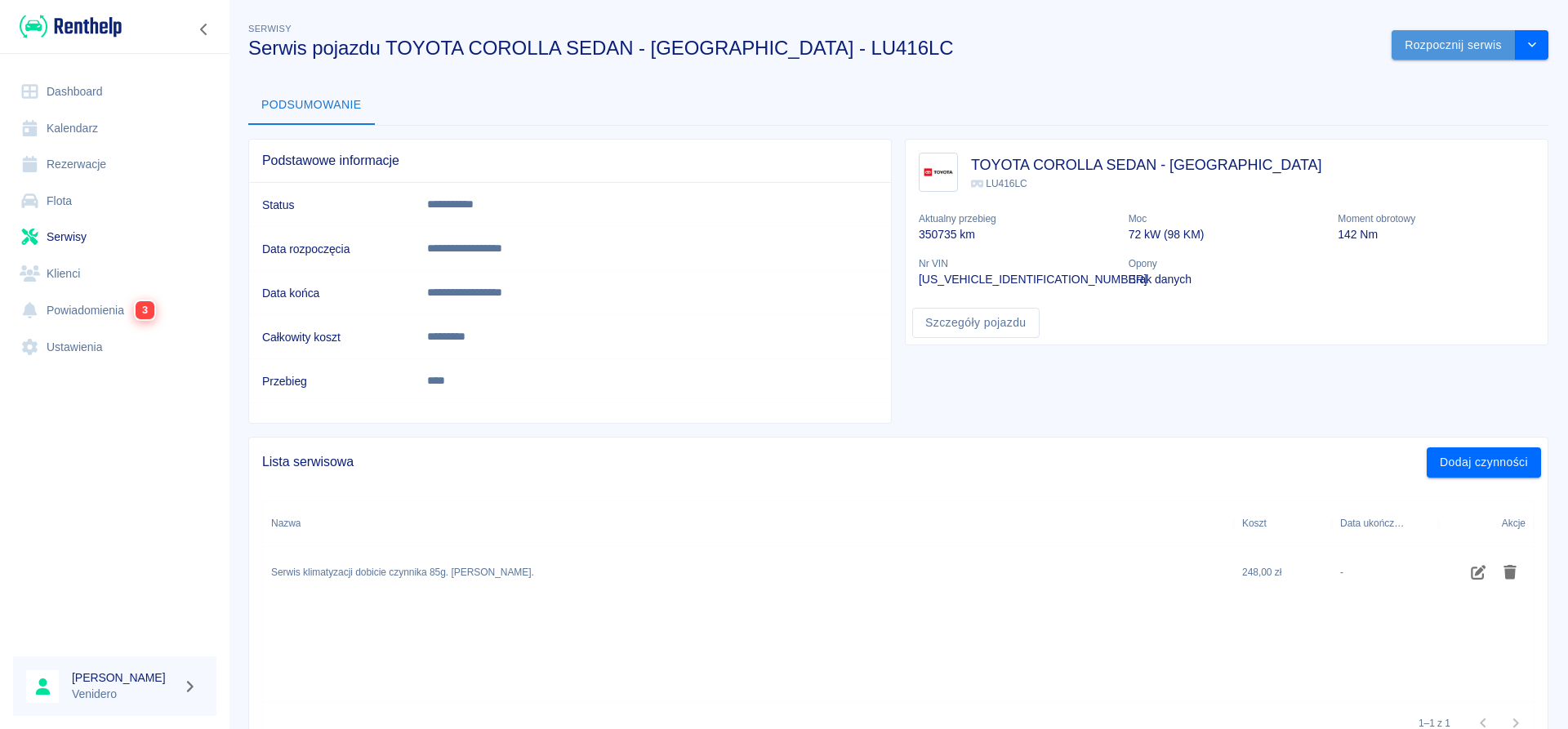
click at [1433, 51] on button "Rozpocznij serwis" at bounding box center [1454, 45] width 124 height 31
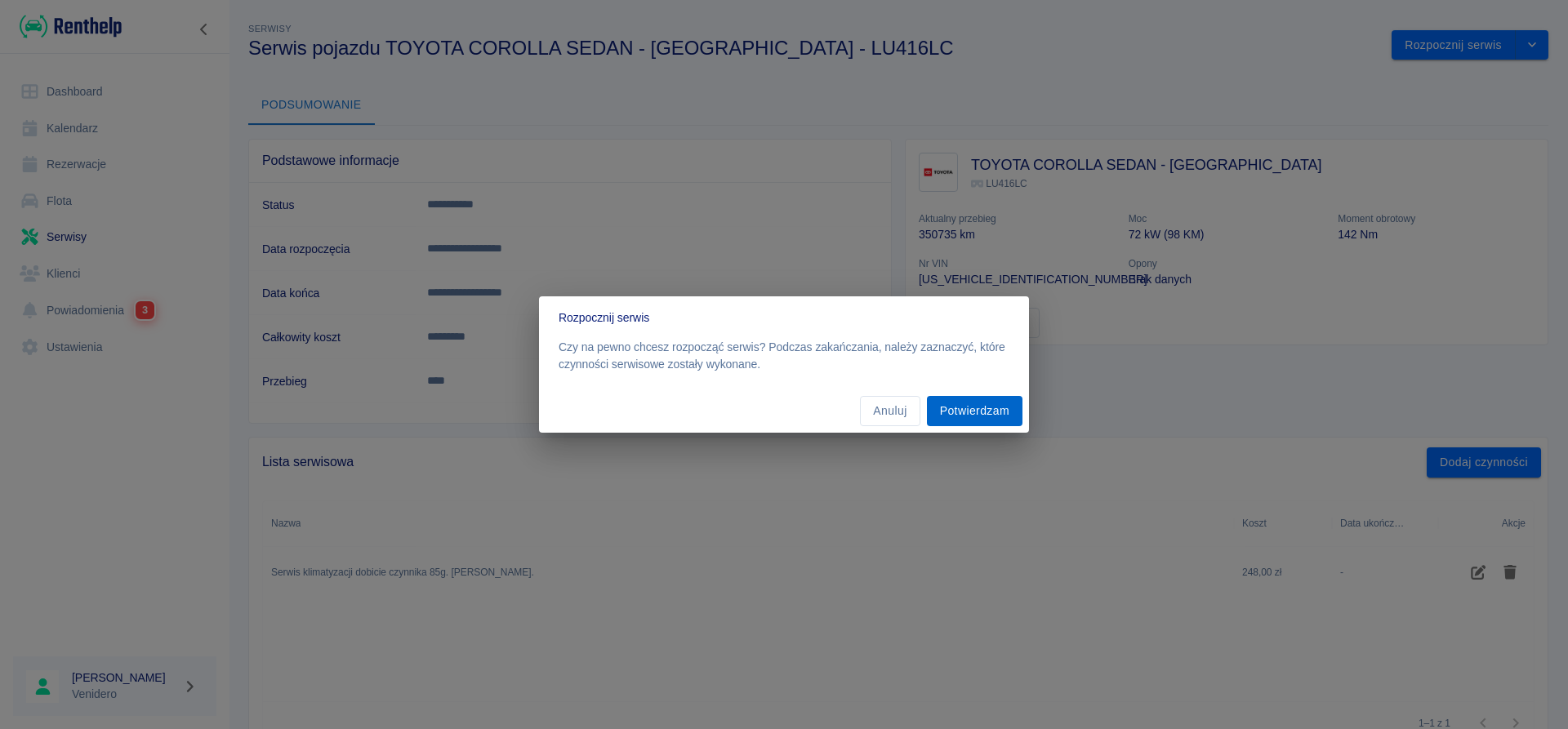
click at [998, 409] on button "Potwierdzam" at bounding box center [974, 410] width 95 height 31
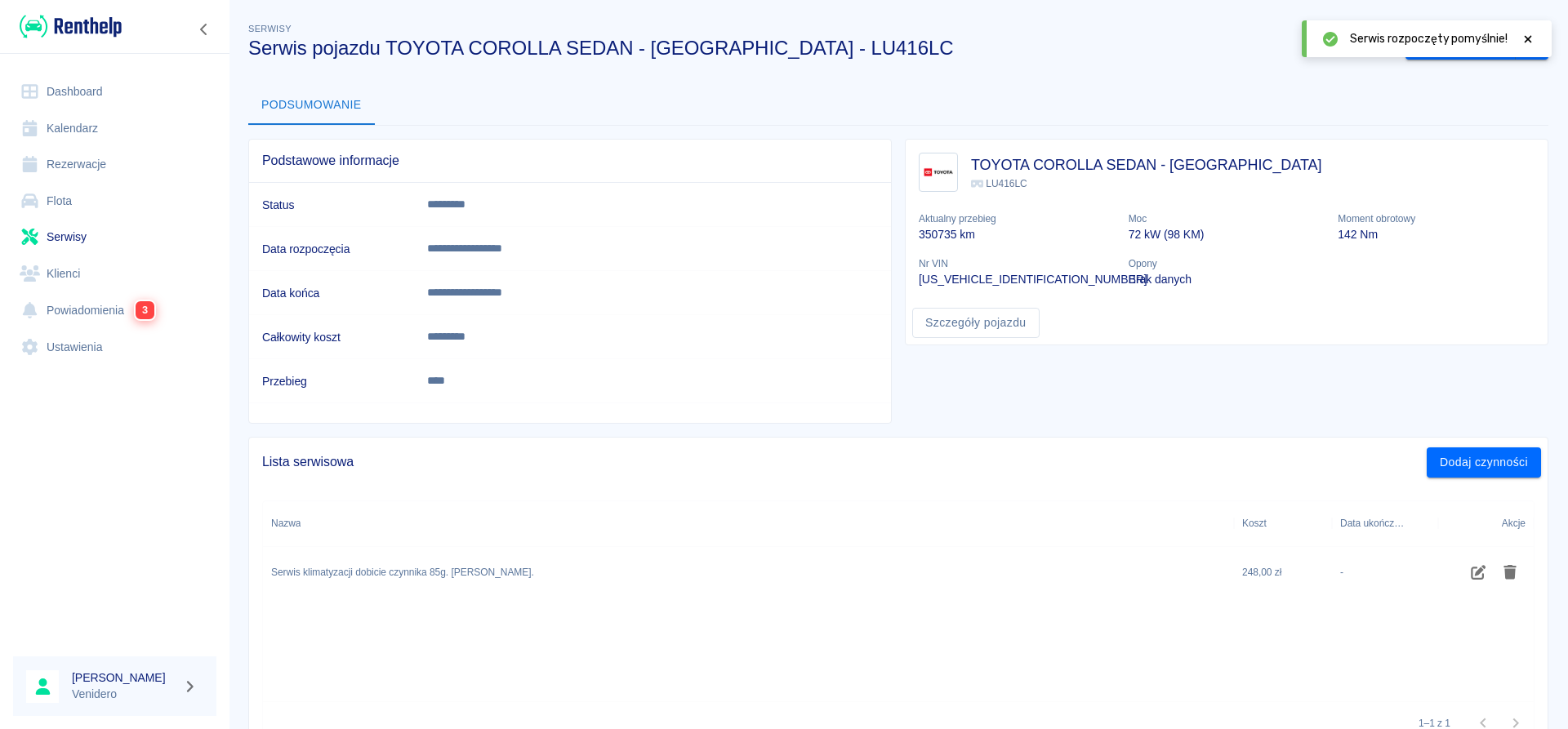
click at [1528, 40] on icon at bounding box center [1528, 39] width 7 height 7
click at [1485, 52] on button "Zakończ serwis" at bounding box center [1461, 45] width 110 height 31
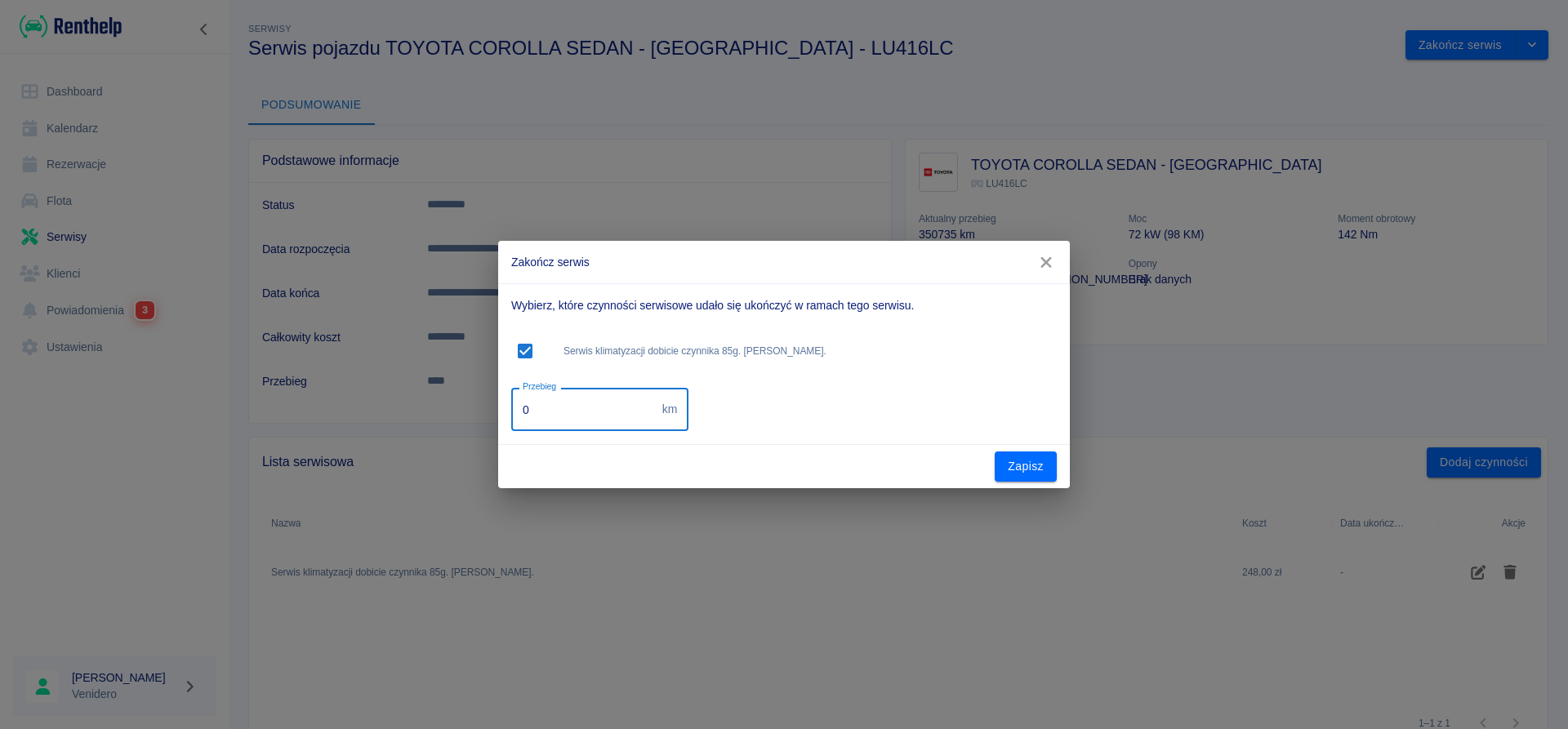
drag, startPoint x: 558, startPoint y: 414, endPoint x: 290, endPoint y: 412, distance: 268.0
click at [512, 415] on input "0" at bounding box center [584, 409] width 145 height 44
type input "361748"
click at [1043, 463] on button "Zapisz" at bounding box center [1025, 466] width 62 height 31
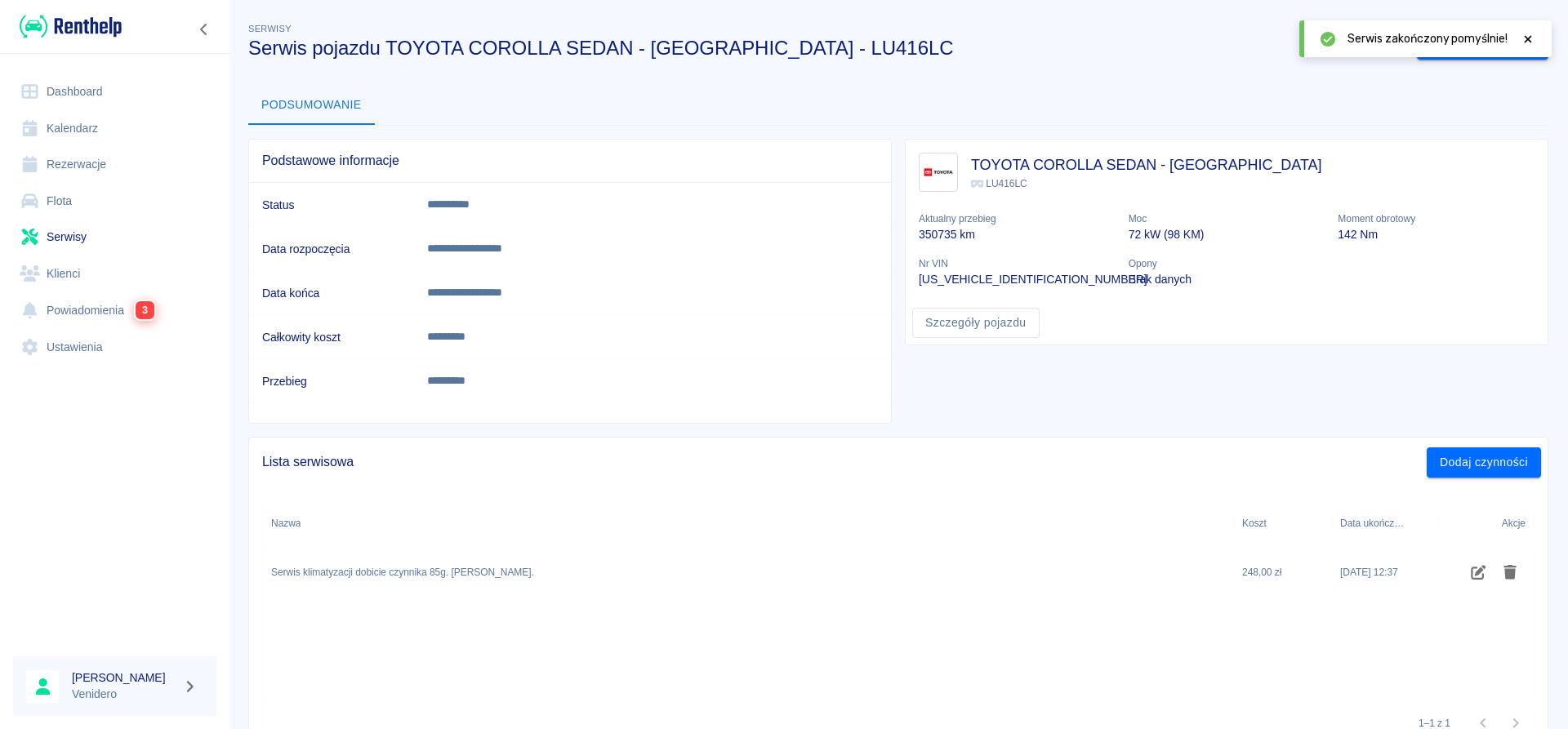
click at [1533, 38] on icon at bounding box center [1528, 39] width 15 height 11
